Goal: Find specific page/section: Find specific page/section

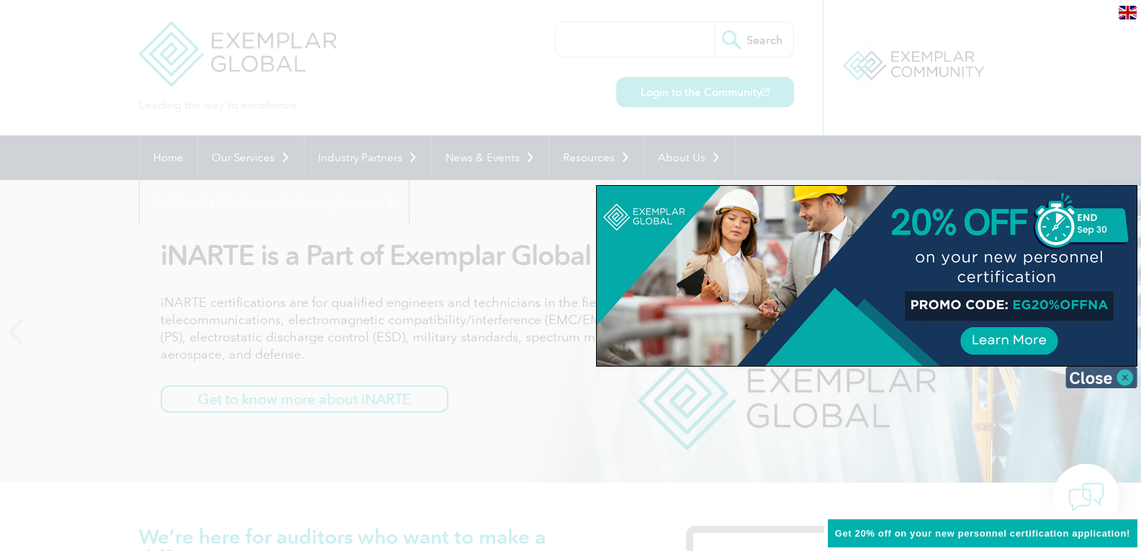
click at [1126, 376] on img at bounding box center [1101, 377] width 72 height 22
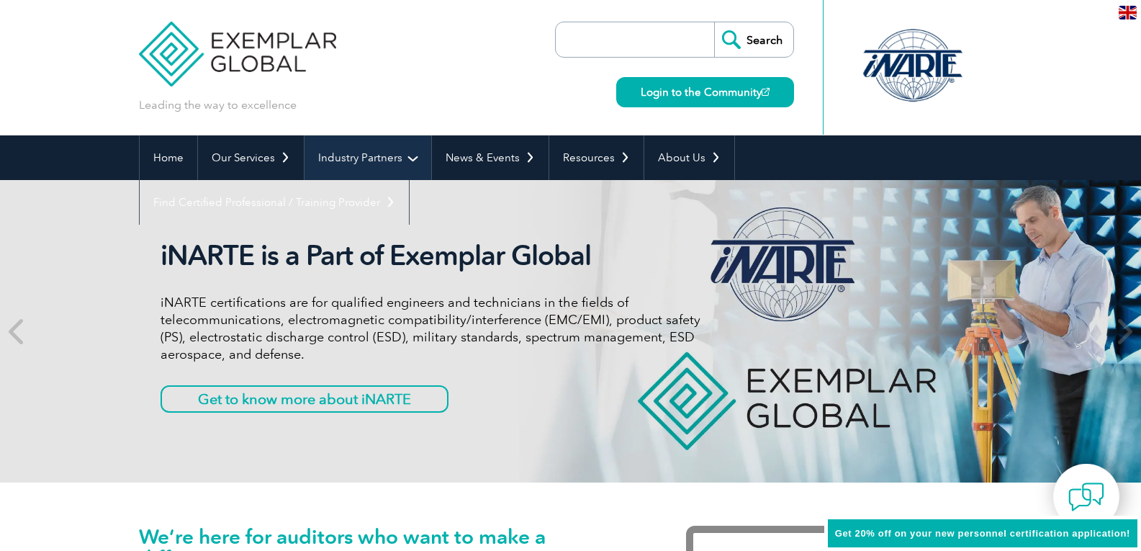
click at [381, 165] on link "Industry Partners" at bounding box center [367, 157] width 127 height 45
click at [412, 158] on link "Industry Partners" at bounding box center [367, 157] width 127 height 45
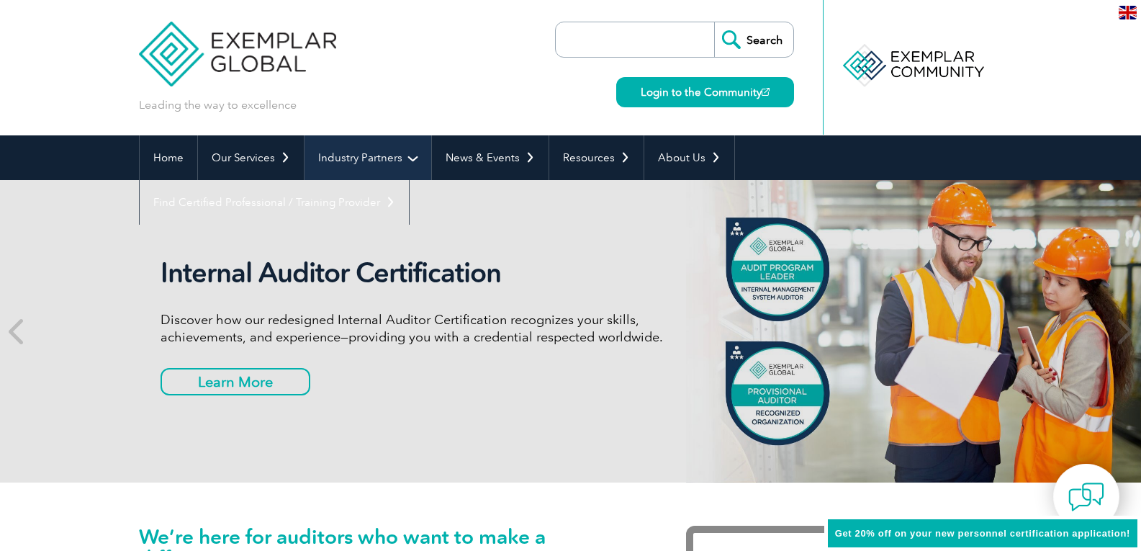
click at [376, 159] on link "Industry Partners" at bounding box center [367, 157] width 127 height 45
click at [386, 173] on link "Industry Partners" at bounding box center [367, 157] width 127 height 45
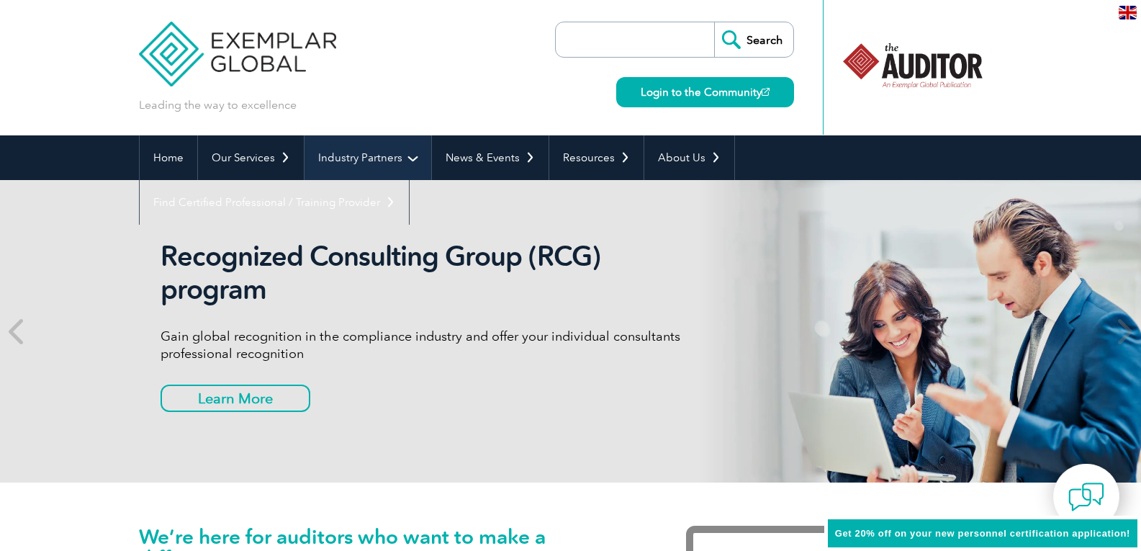
click at [403, 158] on link "Industry Partners" at bounding box center [367, 157] width 127 height 45
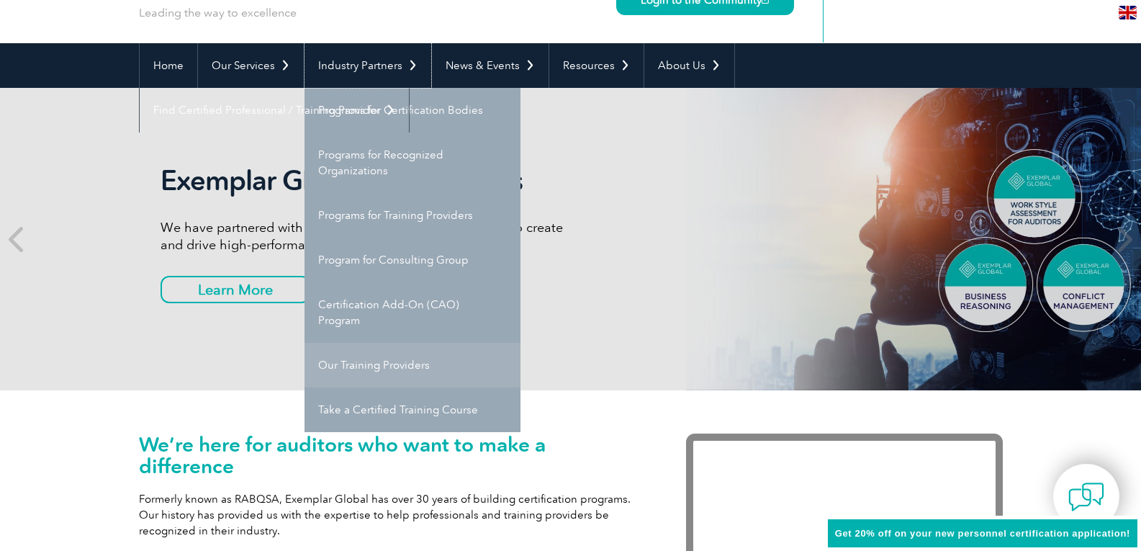
scroll to position [90, 0]
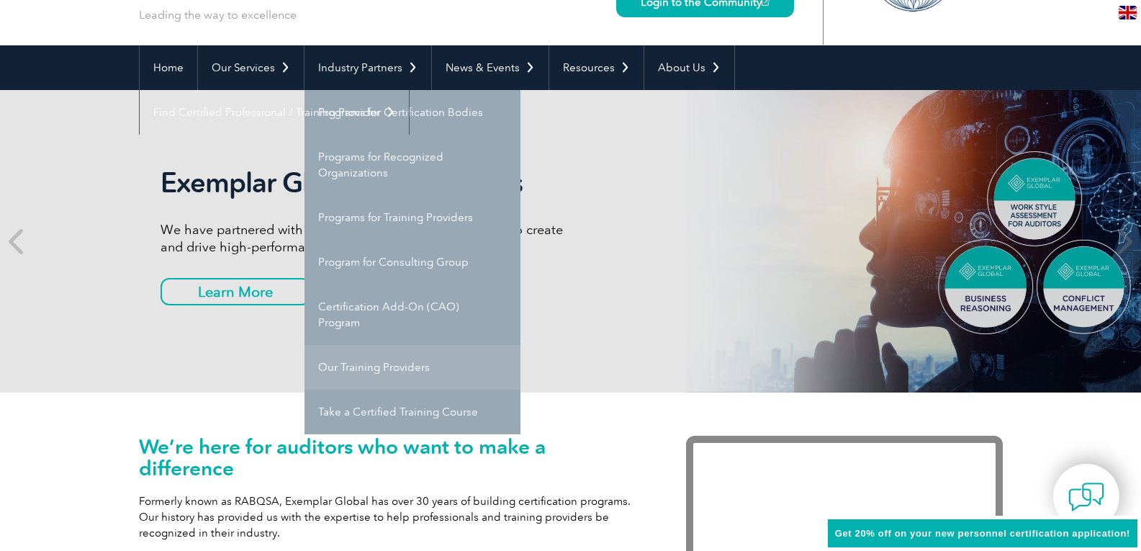
click at [374, 371] on link "Our Training Providers" at bounding box center [412, 367] width 216 height 45
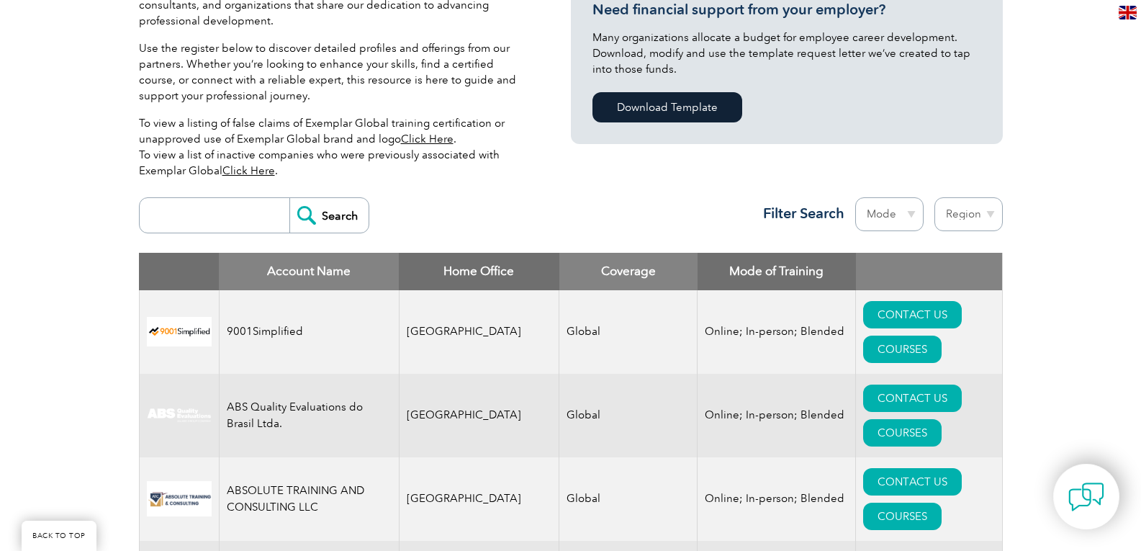
scroll to position [367, 0]
